Goal: Task Accomplishment & Management: Manage account settings

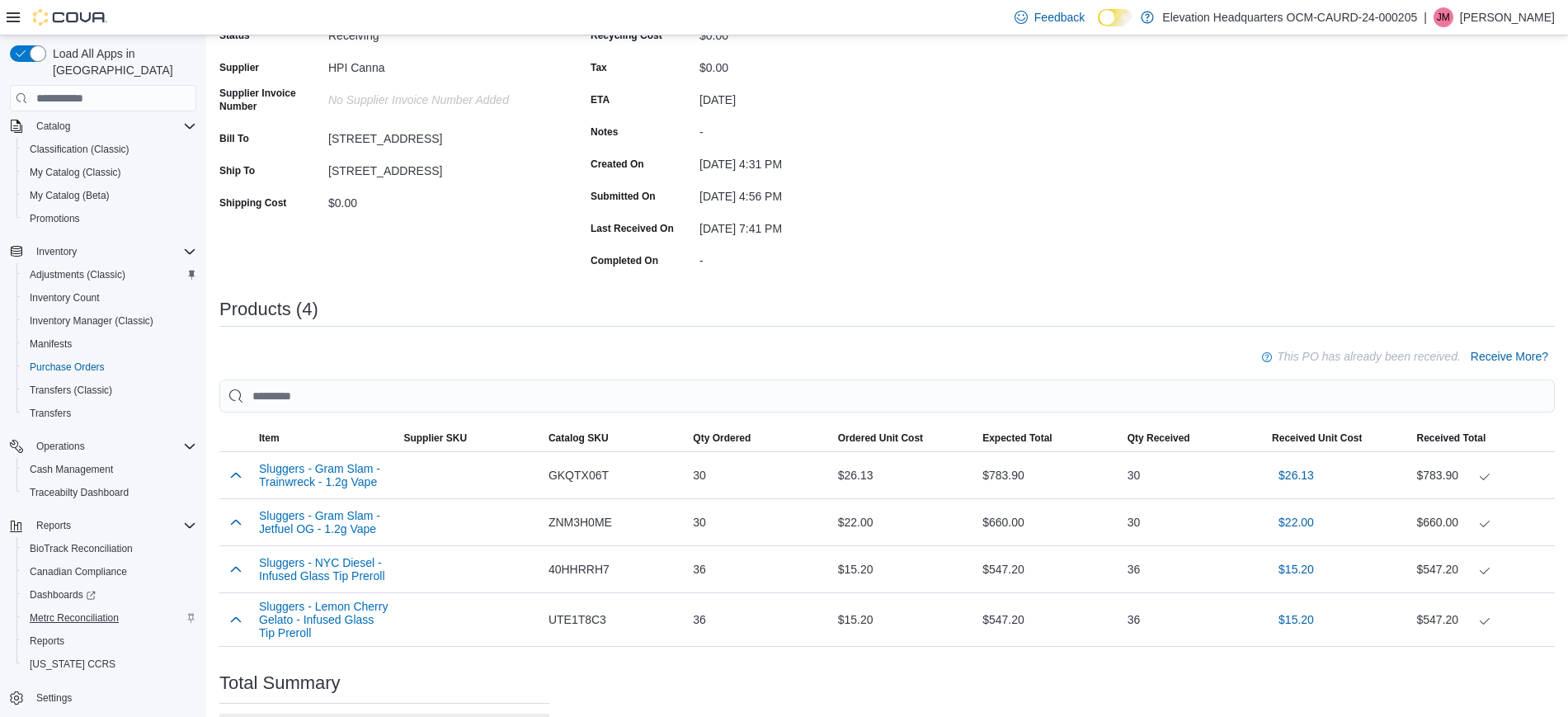
scroll to position [335, 0]
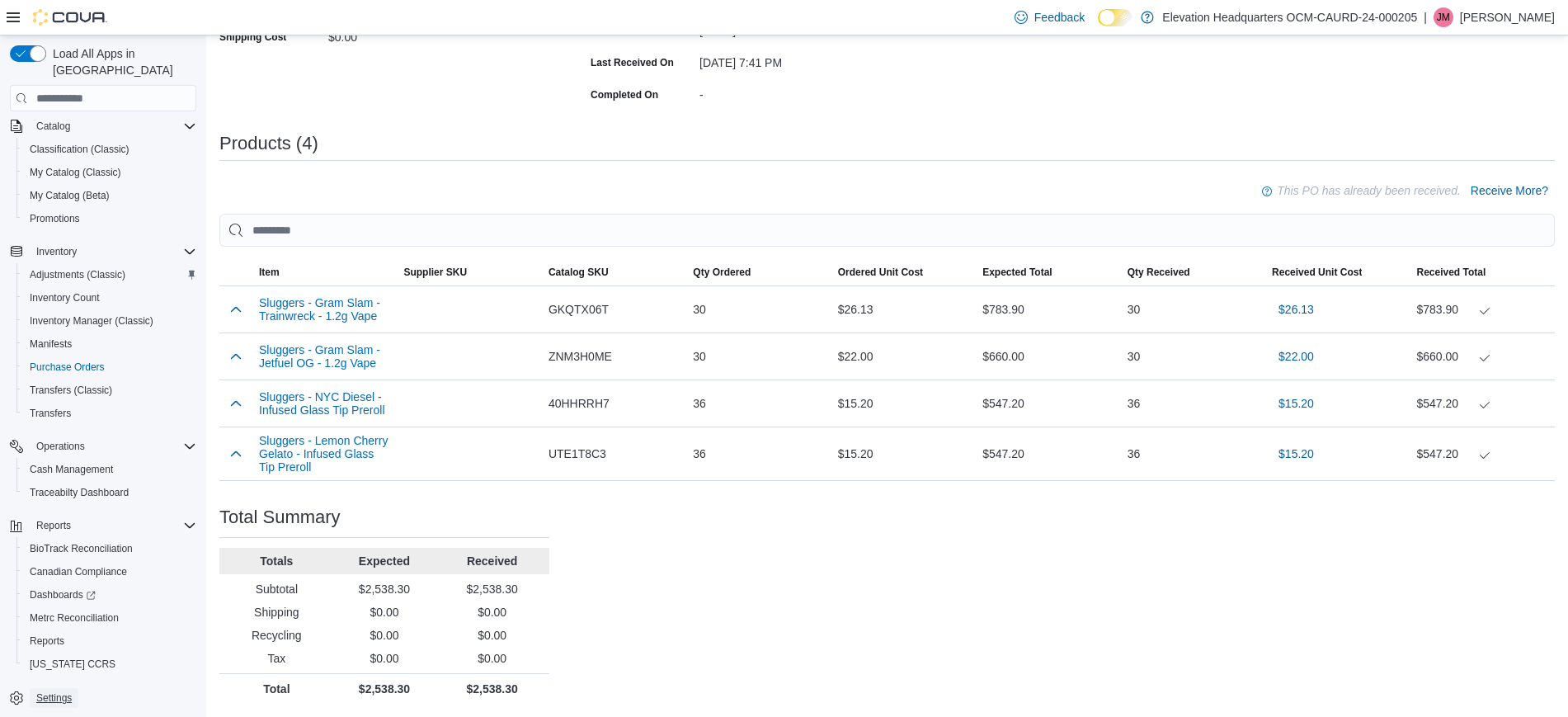
click at [50, 690] on span "Settings" at bounding box center [54, 698] width 36 height 20
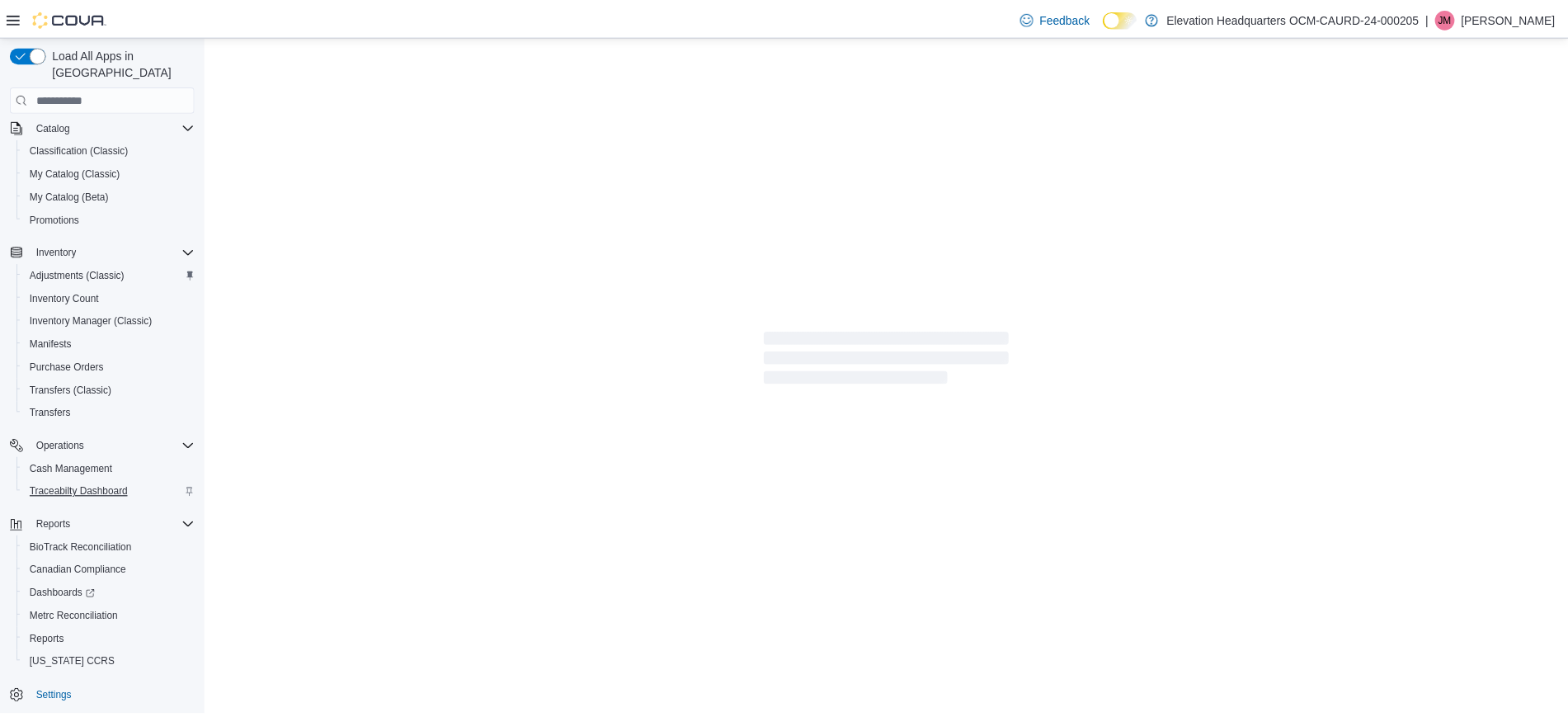
scroll to position [121, 0]
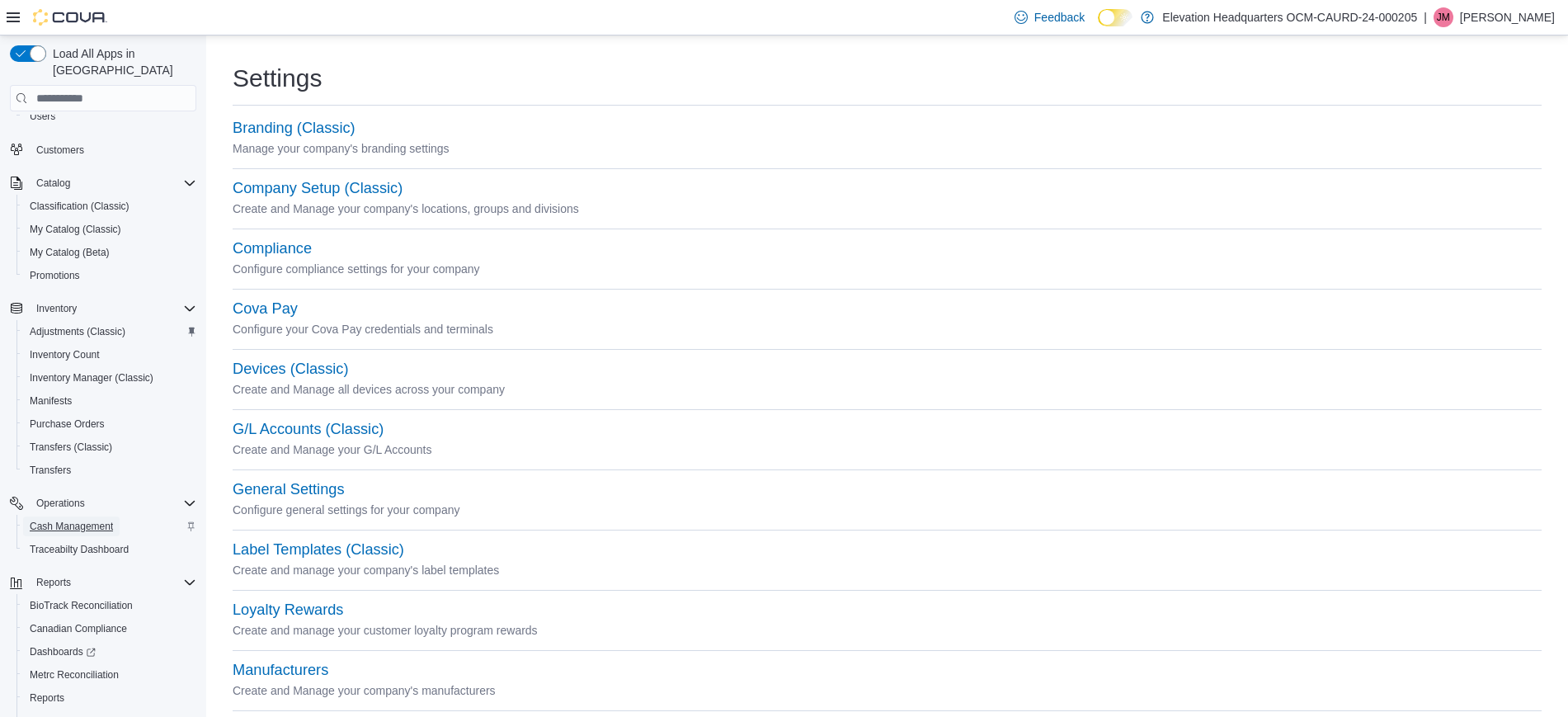
click at [96, 520] on span "Cash Management" at bounding box center [71, 526] width 83 height 13
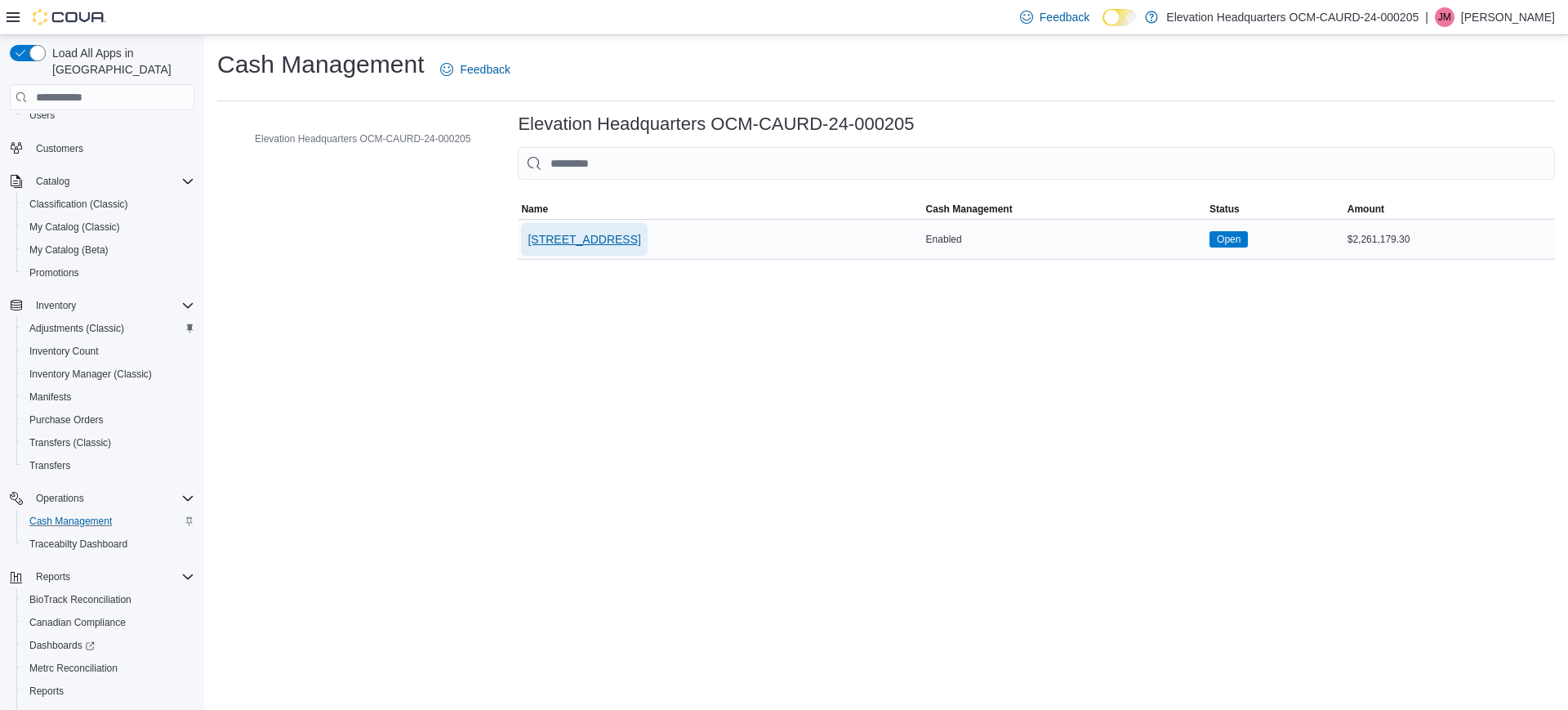
click at [573, 238] on span "[STREET_ADDRESS]" at bounding box center [583, 239] width 113 height 16
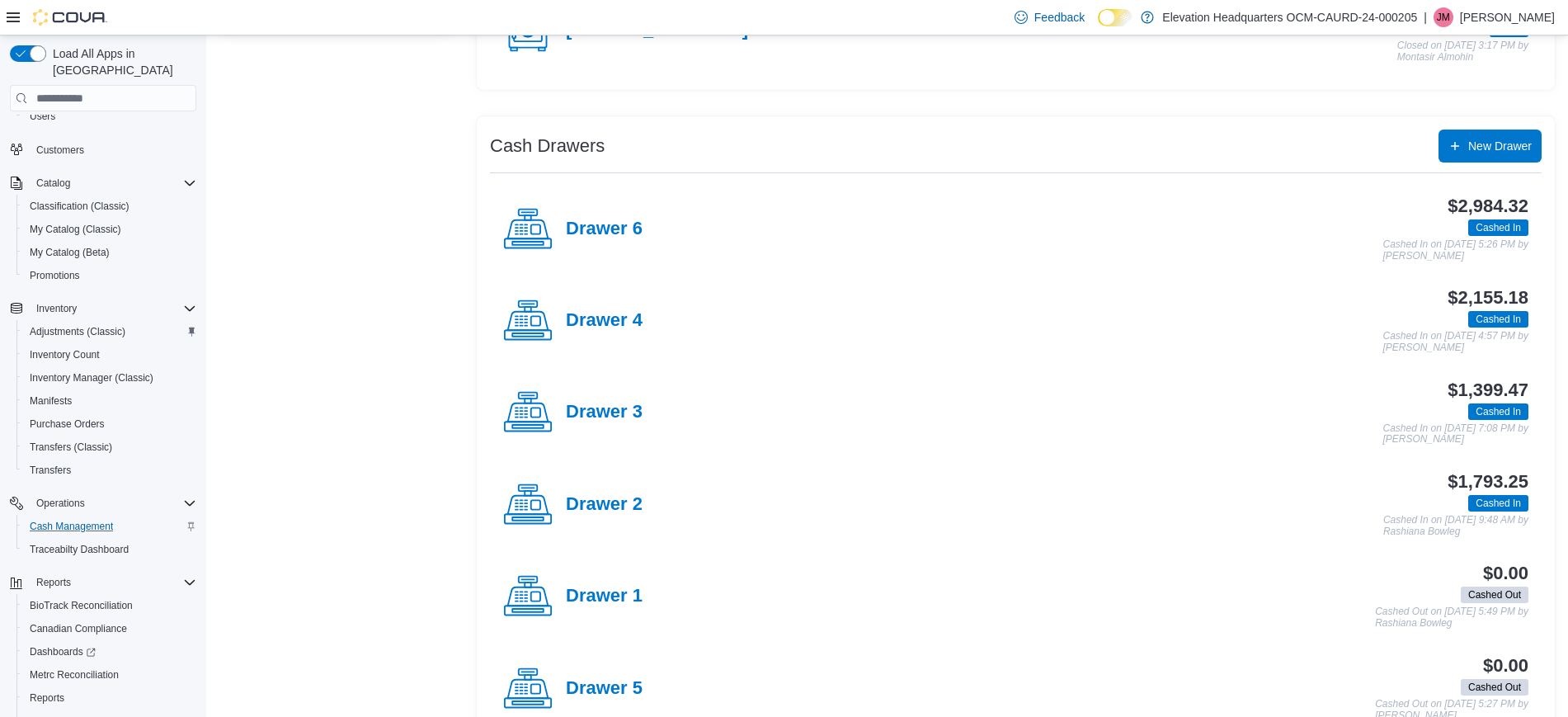
scroll to position [309, 0]
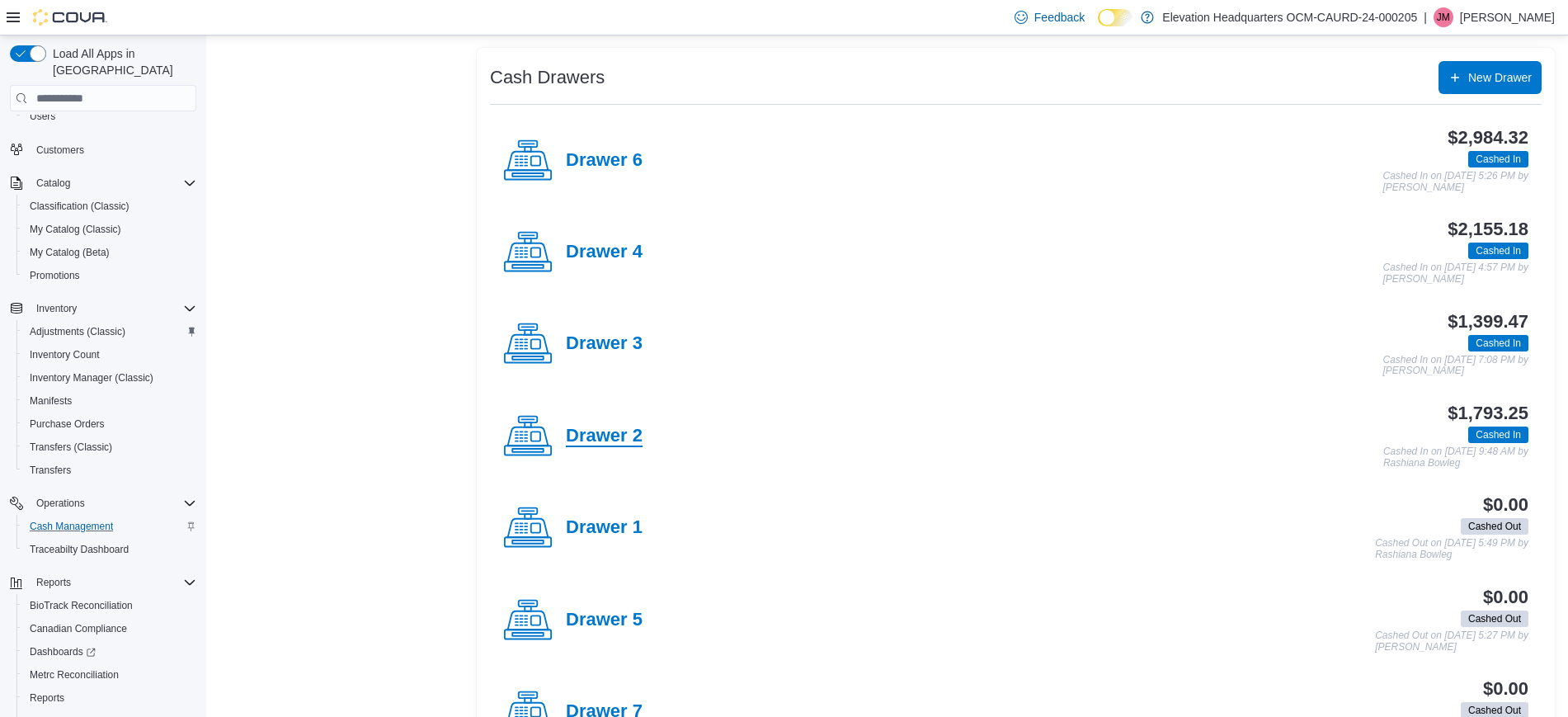
click at [605, 444] on h4 "Drawer 2" at bounding box center [604, 436] width 76 height 22
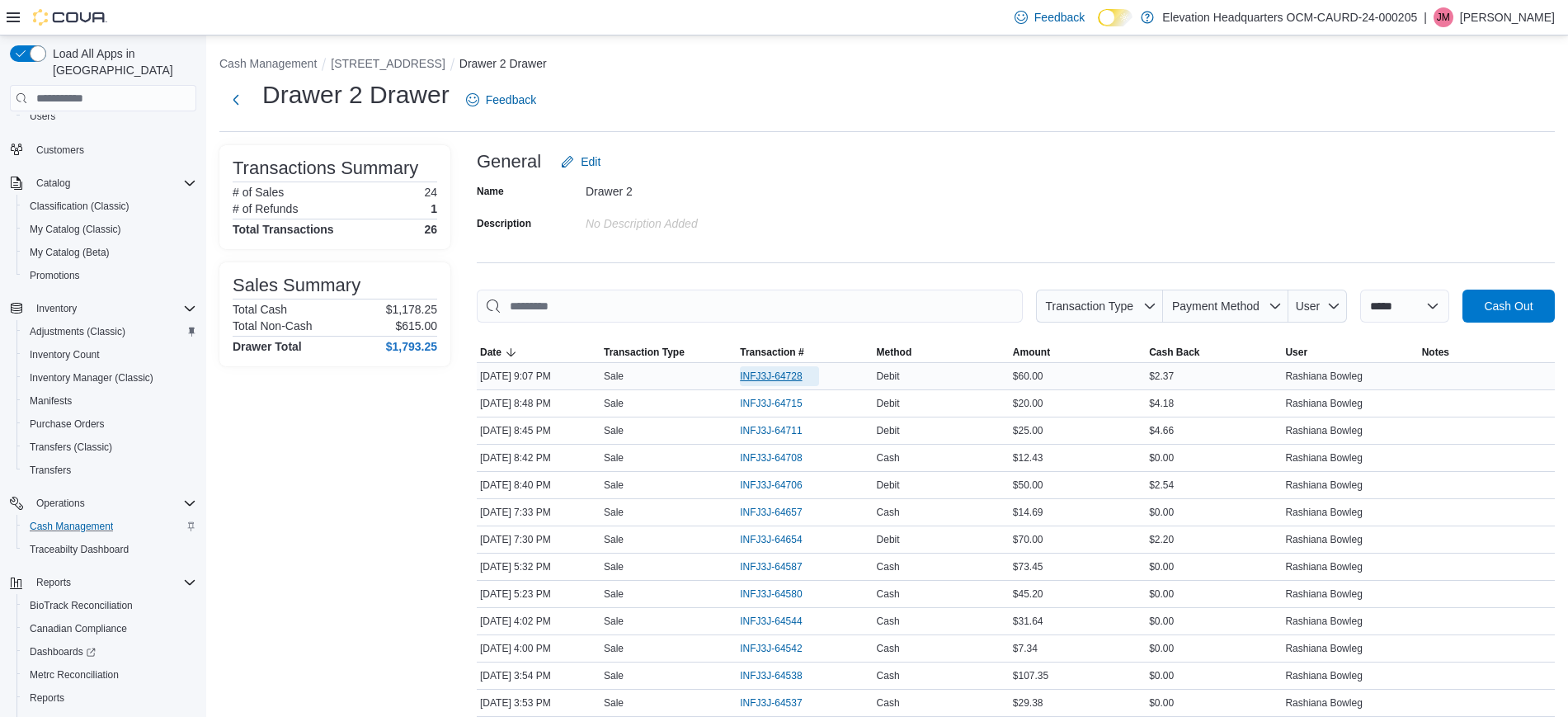
click at [752, 382] on span "INFJ3J-64728" at bounding box center [771, 375] width 62 height 13
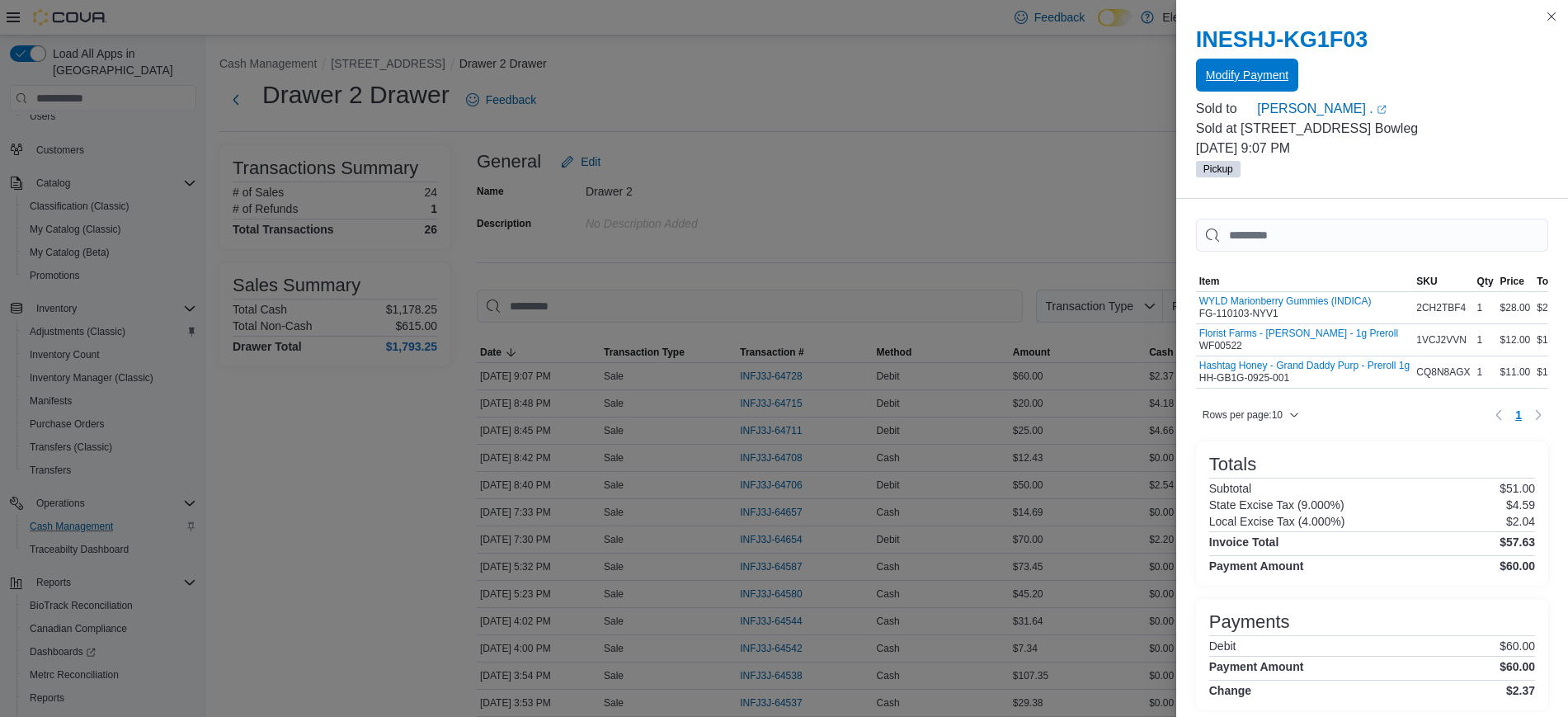
click at [1214, 75] on span "Modify Payment" at bounding box center [1247, 75] width 83 height 17
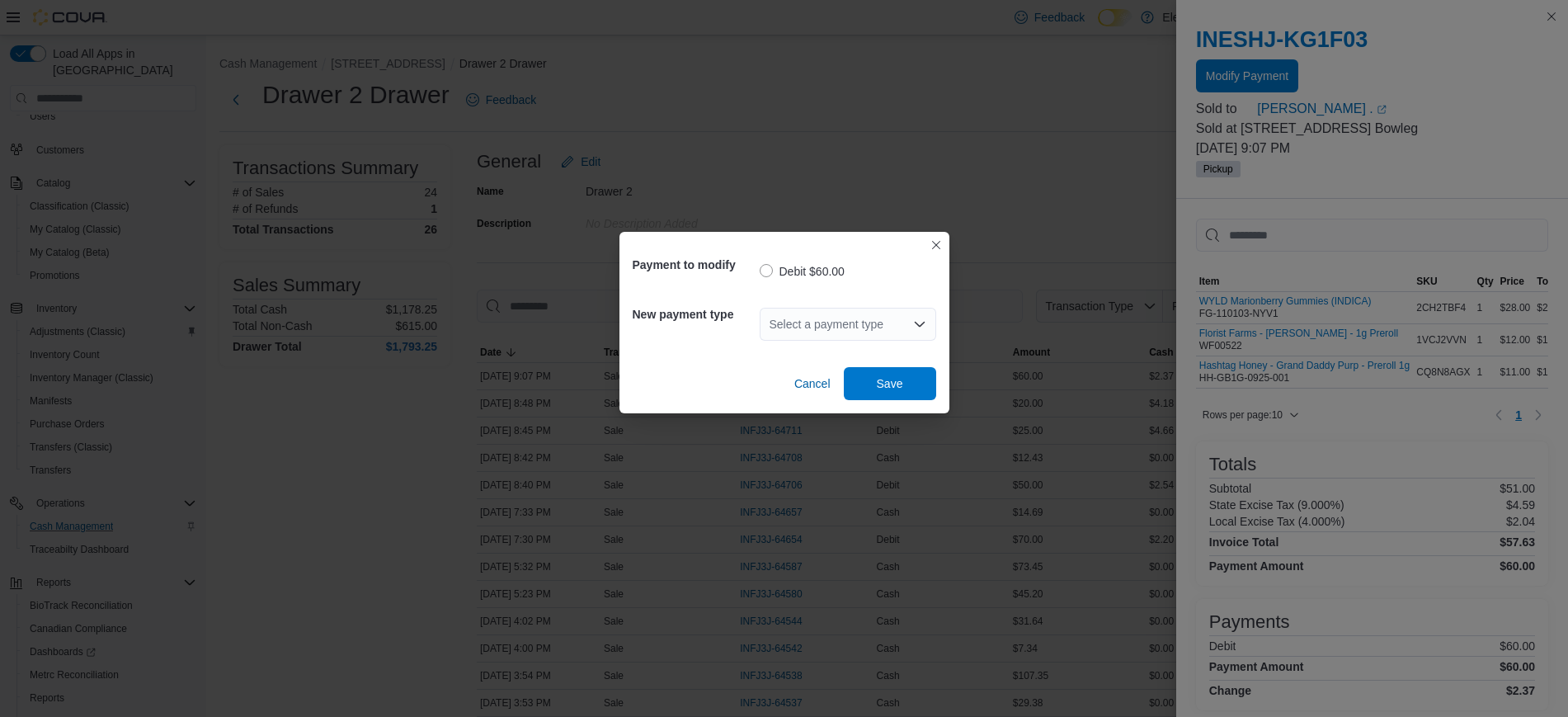
click at [883, 319] on div "Select a payment type" at bounding box center [847, 324] width 176 height 33
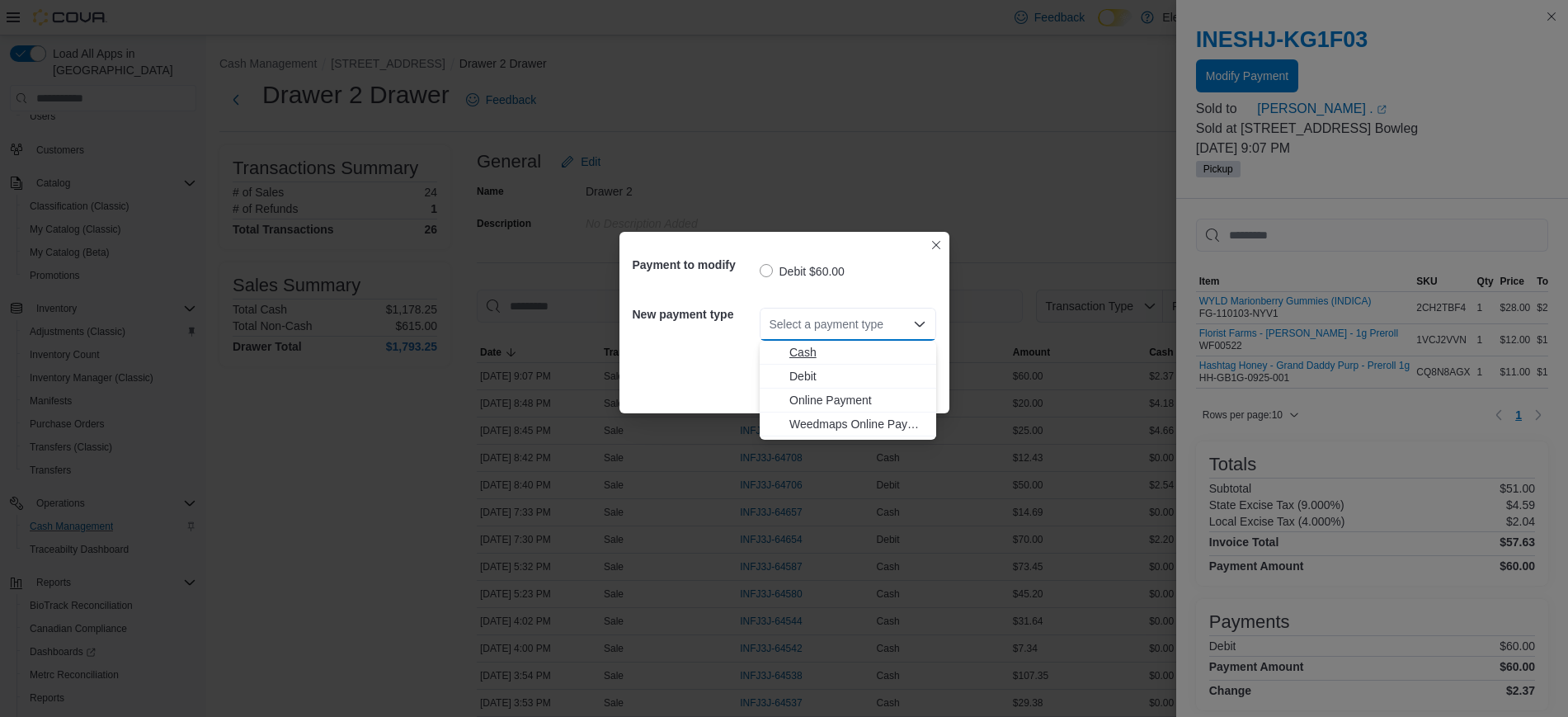
click at [863, 357] on span "Cash" at bounding box center [858, 352] width 137 height 17
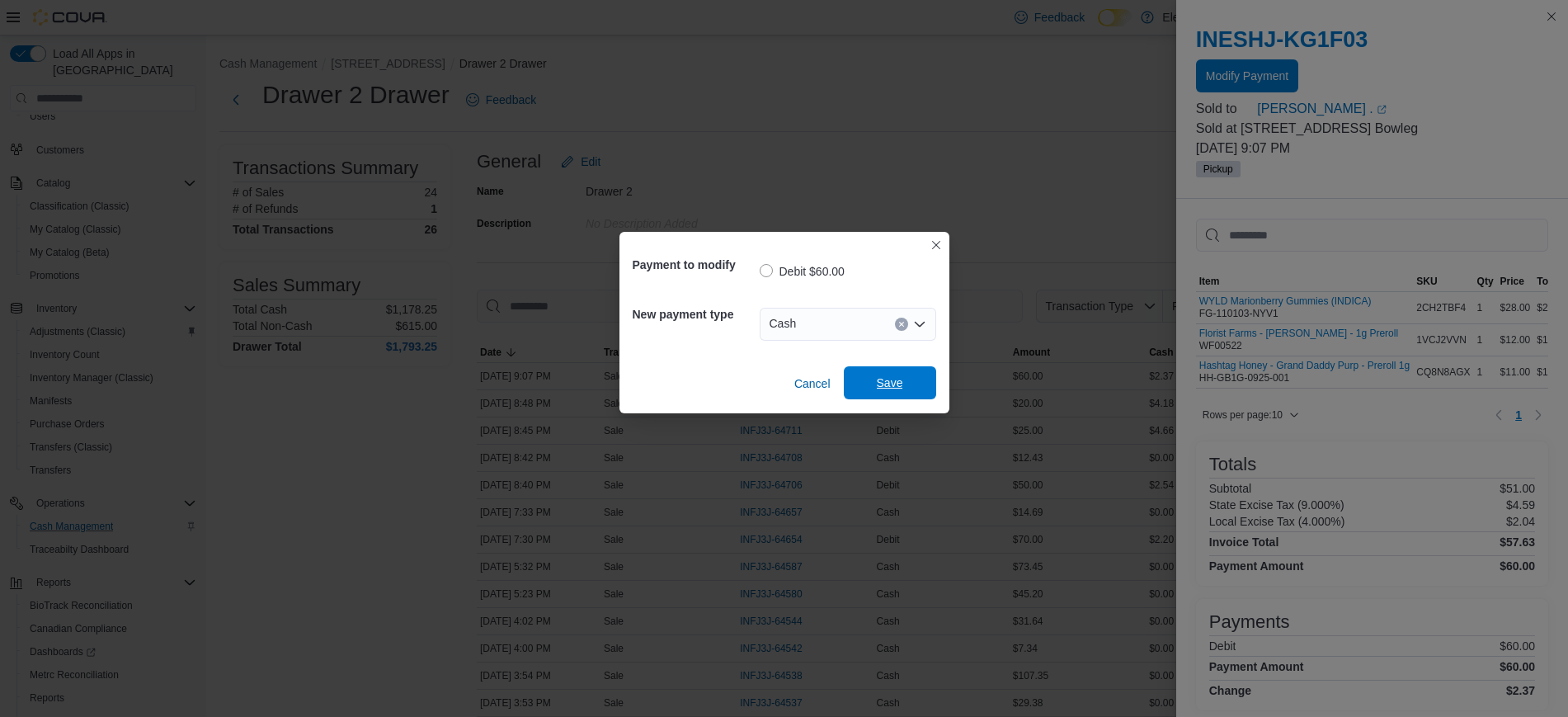
click at [883, 382] on span "Save" at bounding box center [890, 382] width 26 height 17
